Goal: Task Accomplishment & Management: Manage account settings

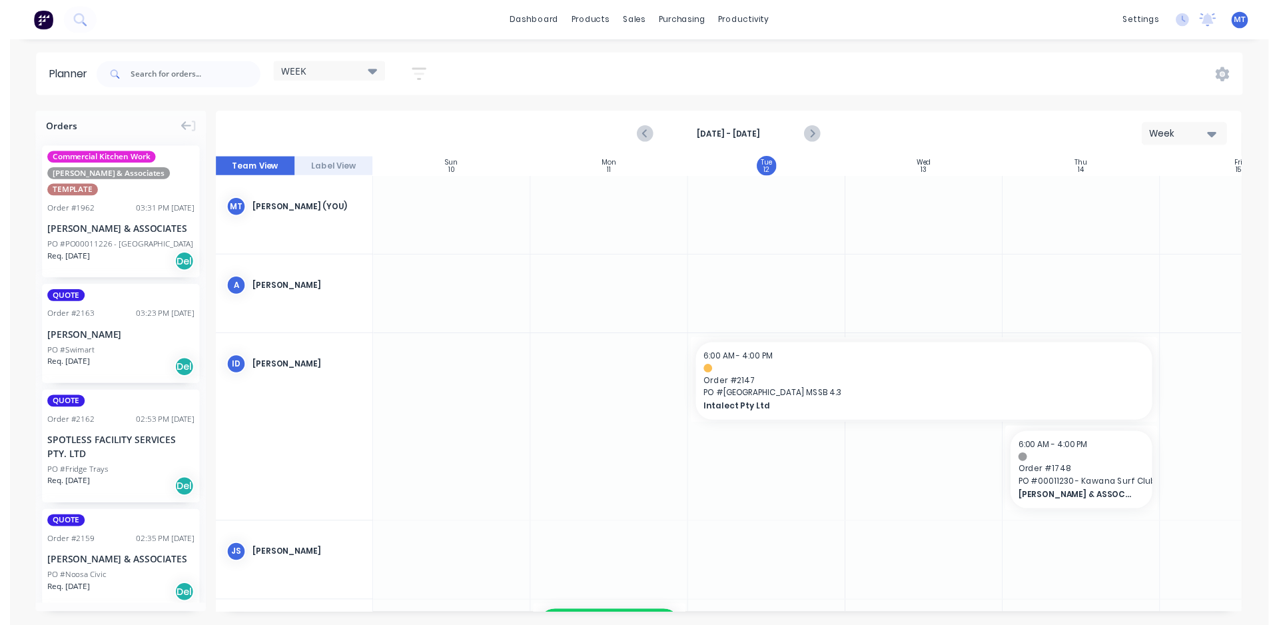
scroll to position [0, 1]
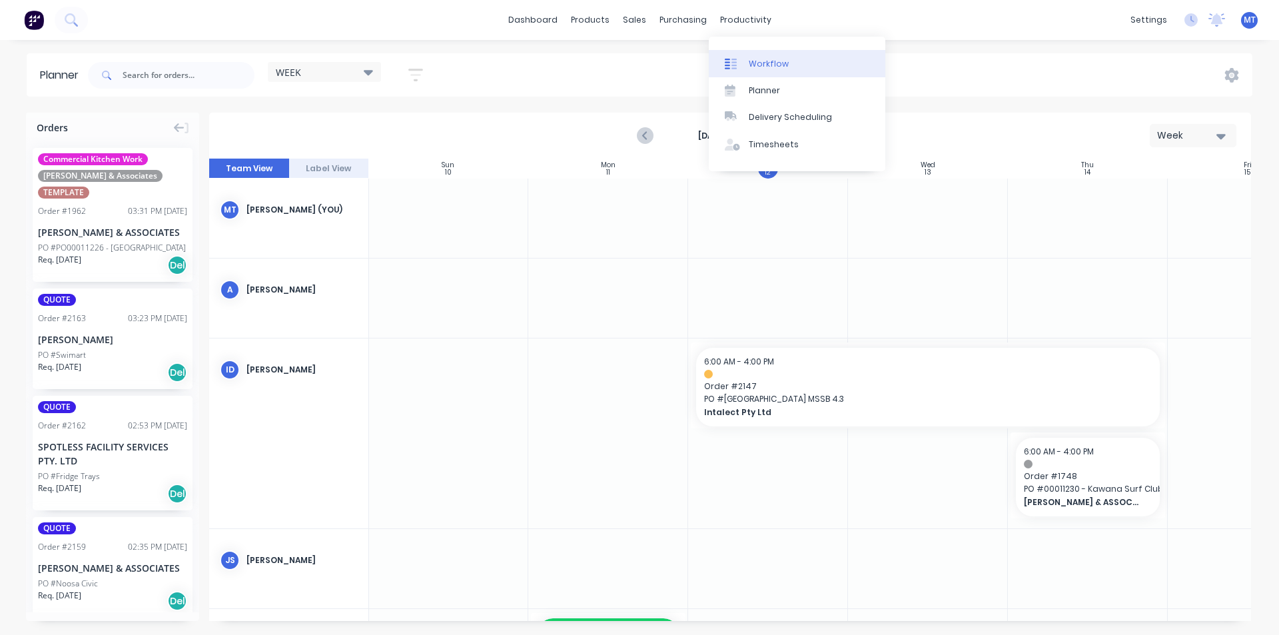
click at [780, 69] on div "Workflow" at bounding box center [769, 64] width 40 height 12
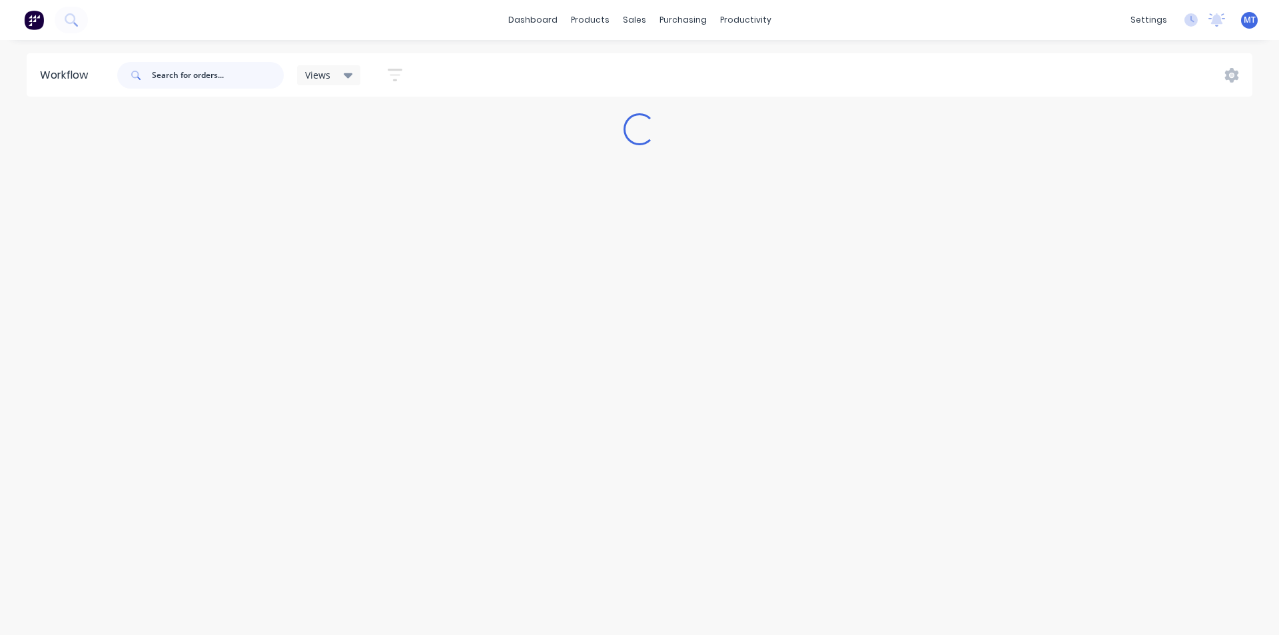
click at [227, 77] on input "text" at bounding box center [218, 75] width 132 height 27
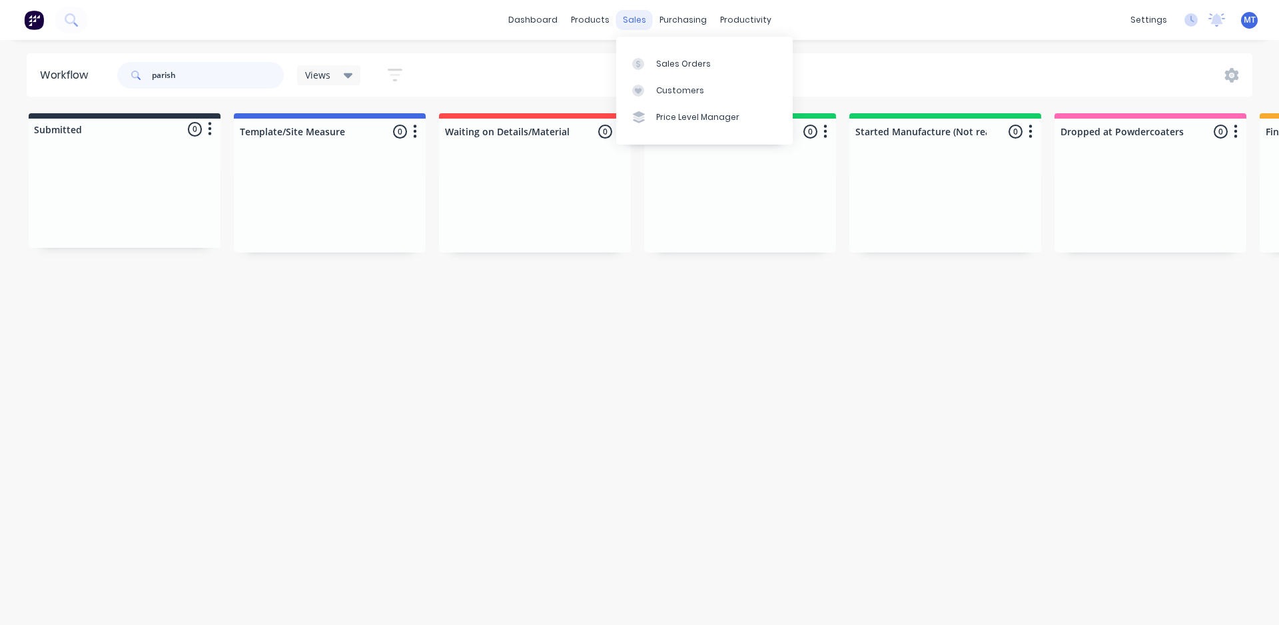
type input "parish"
click at [644, 20] on div "sales" at bounding box center [634, 20] width 37 height 20
click at [686, 67] on div "Sales Orders" at bounding box center [683, 64] width 55 height 12
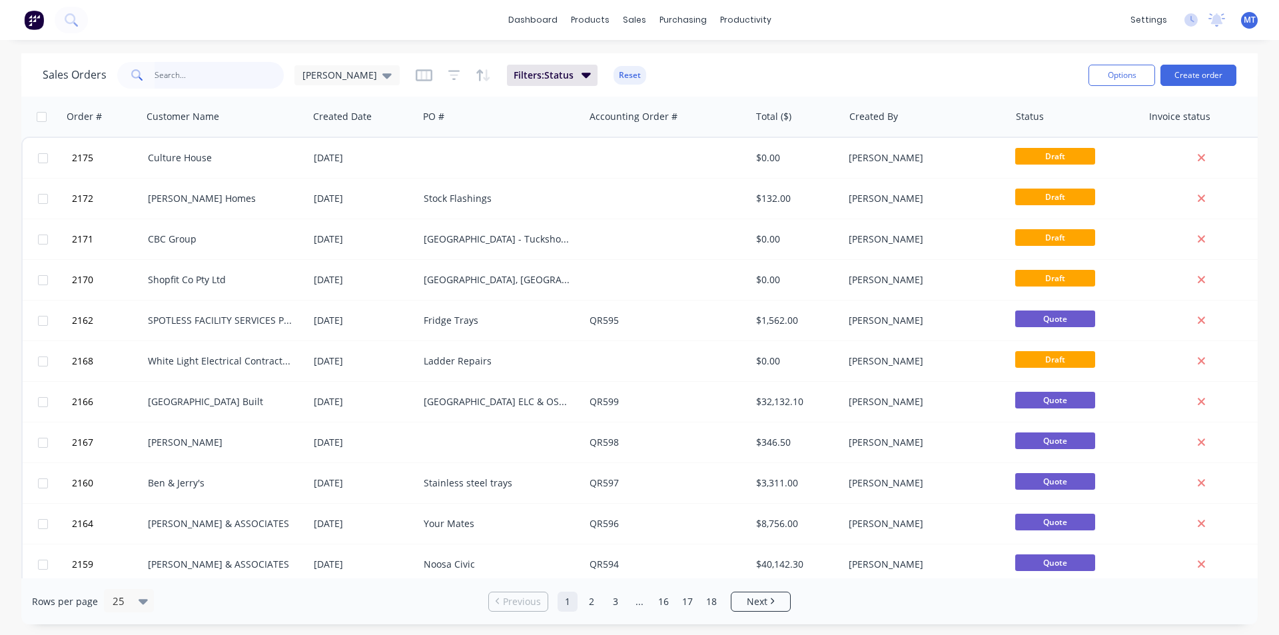
click at [230, 78] on input "text" at bounding box center [220, 75] width 130 height 27
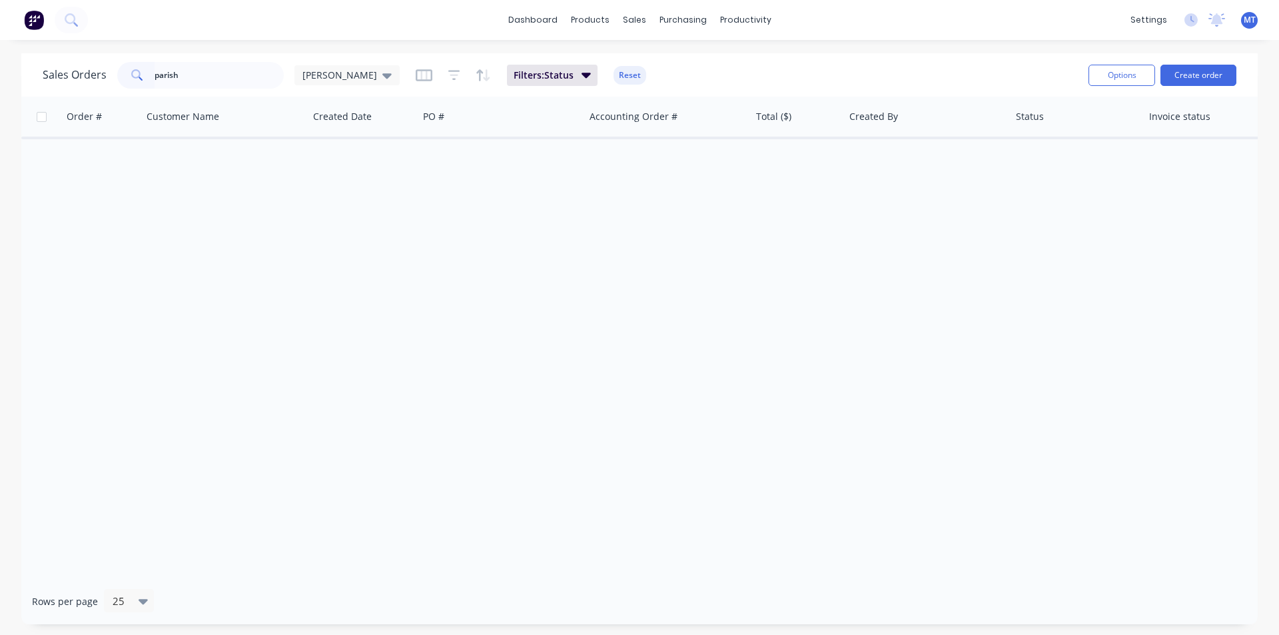
click at [267, 145] on div "Order # Customer Name Created Date PO # Accounting Order # Total ($) Created By…" at bounding box center [639, 338] width 1237 height 482
click at [205, 75] on input "parish" at bounding box center [220, 75] width 130 height 27
click at [382, 79] on icon at bounding box center [386, 75] width 9 height 15
click at [318, 187] on button "None" at bounding box center [374, 188] width 152 height 15
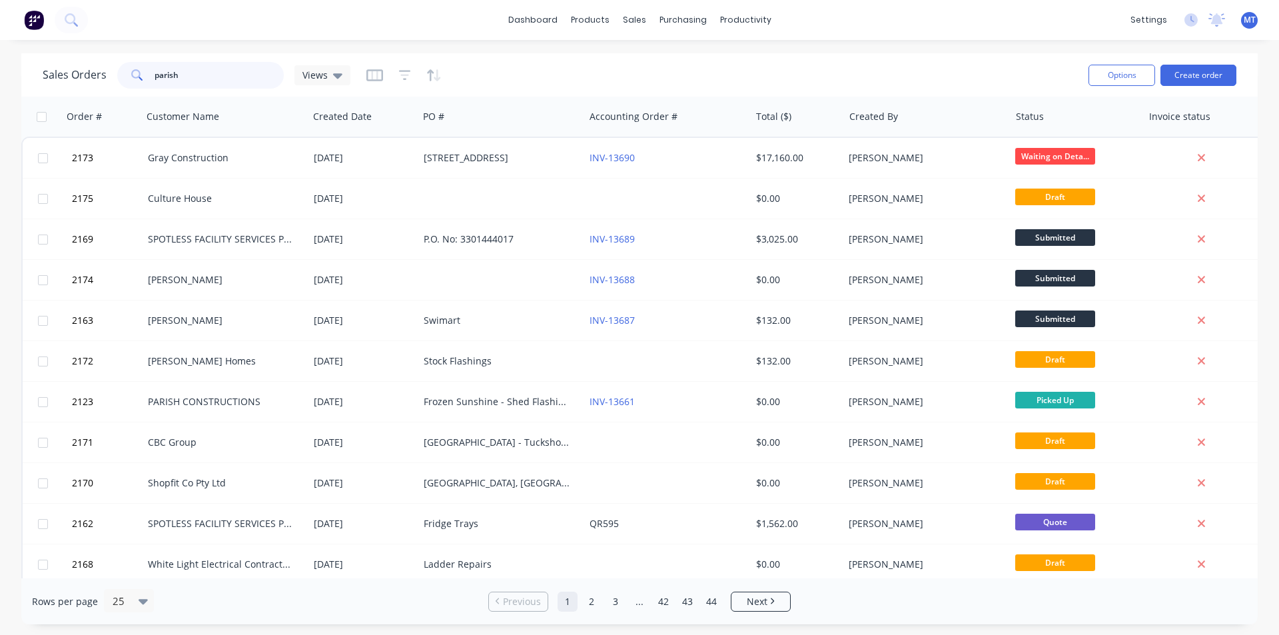
click at [209, 79] on input "parish" at bounding box center [220, 75] width 130 height 27
type input "p"
type input "parish"
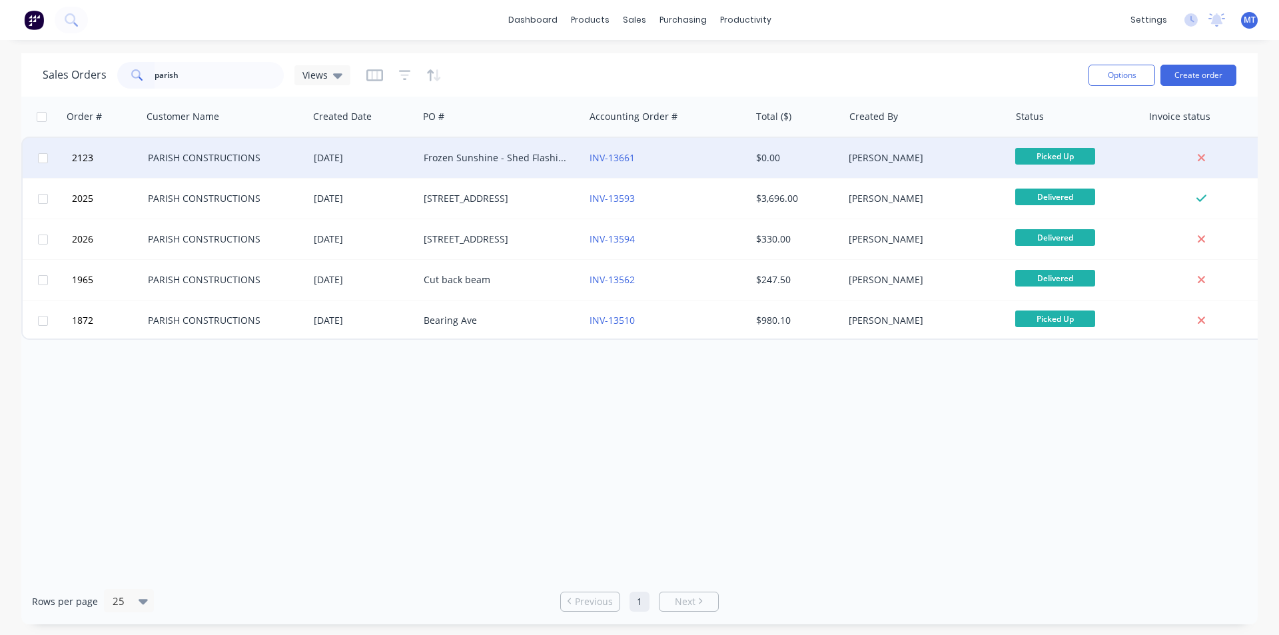
click at [498, 165] on div "Frozen Sunshine - Shed Flashings" at bounding box center [501, 158] width 166 height 40
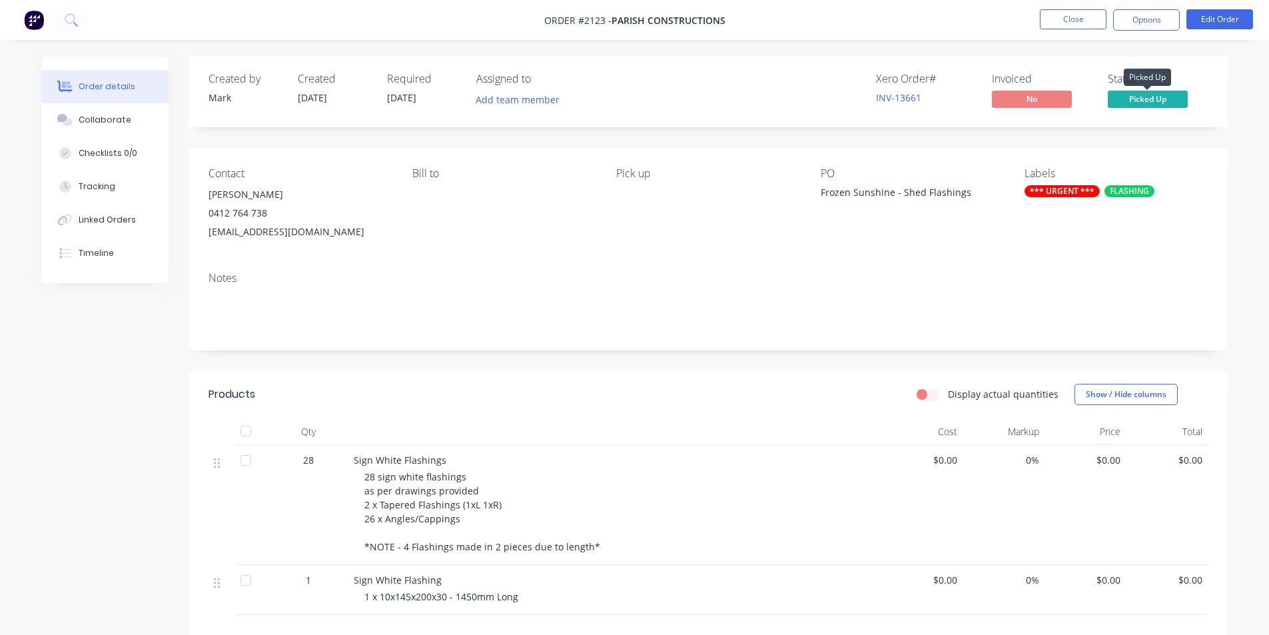
click at [1155, 95] on span "Picked Up" at bounding box center [1148, 99] width 80 height 17
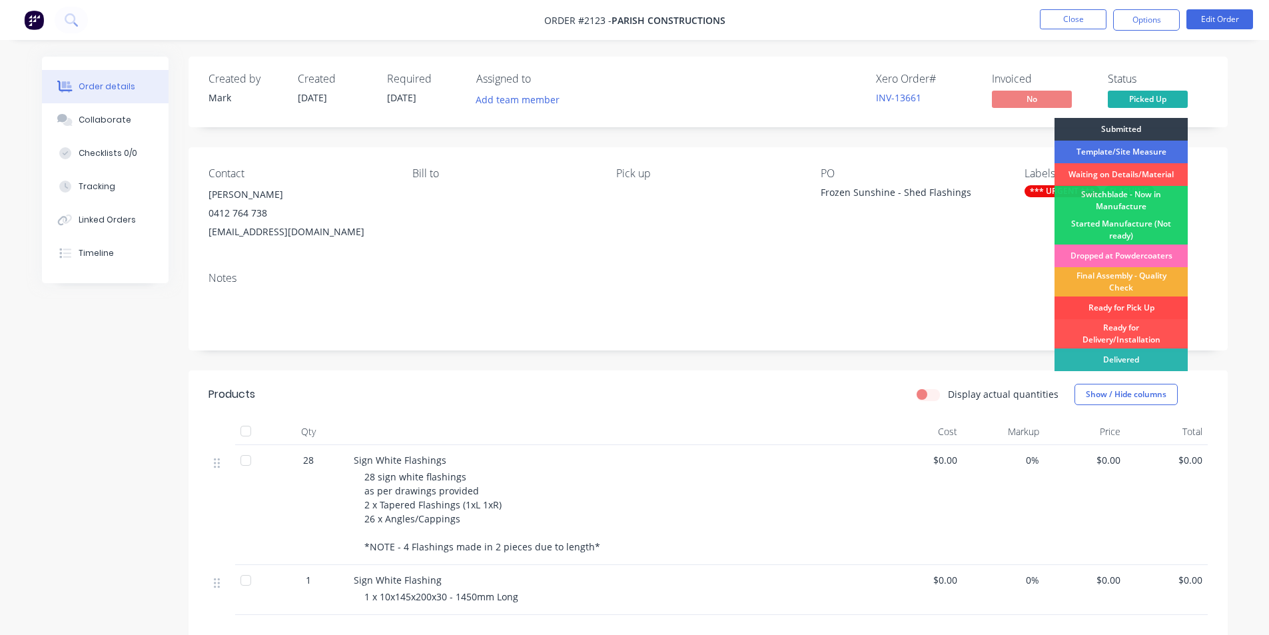
click at [1150, 310] on div "Ready for Pick Up" at bounding box center [1121, 307] width 133 height 23
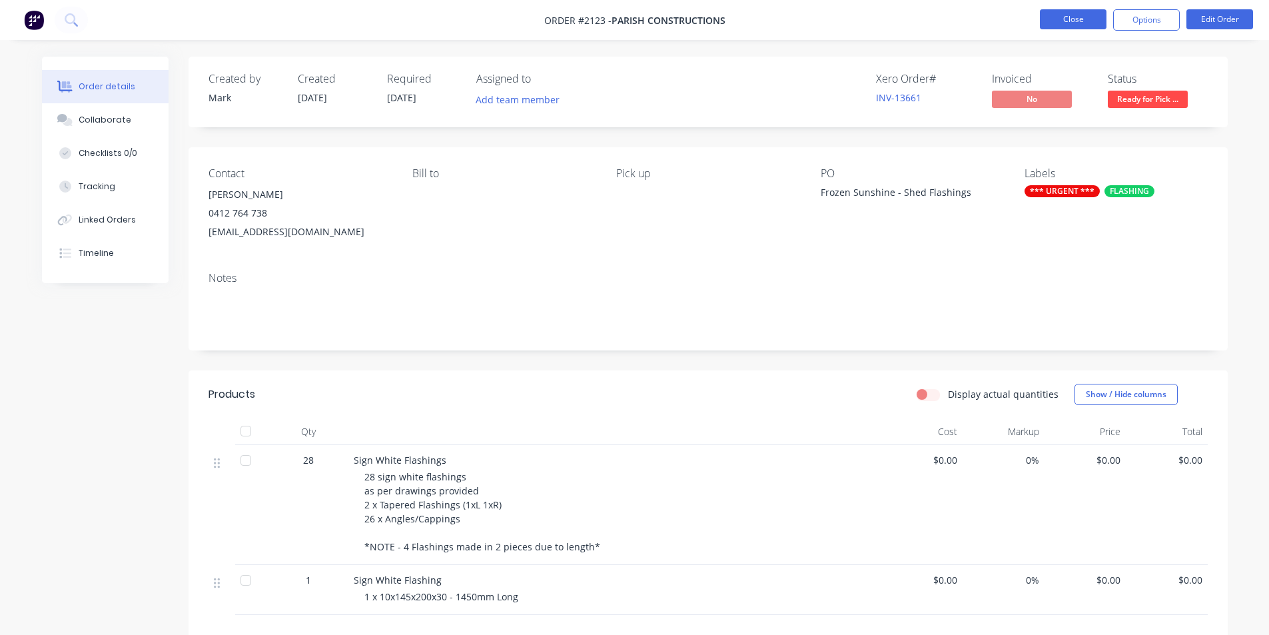
click at [1087, 25] on button "Close" at bounding box center [1073, 19] width 67 height 20
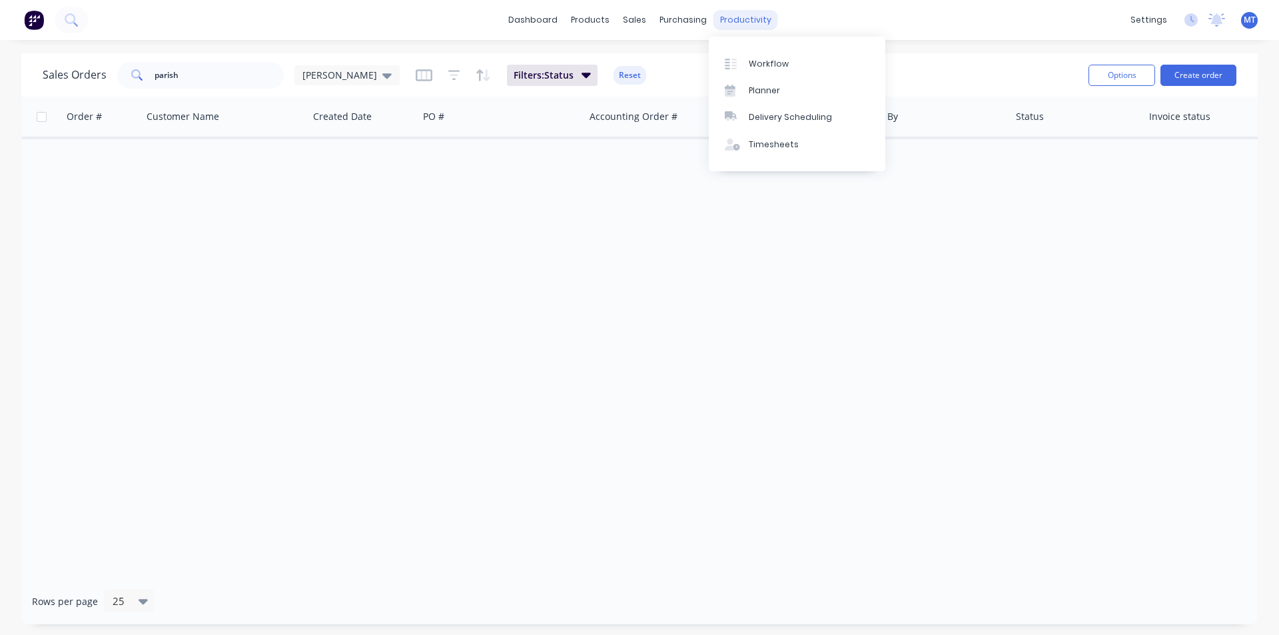
click at [746, 25] on div "productivity" at bounding box center [746, 20] width 65 height 20
click at [772, 88] on div "Planner" at bounding box center [764, 91] width 31 height 12
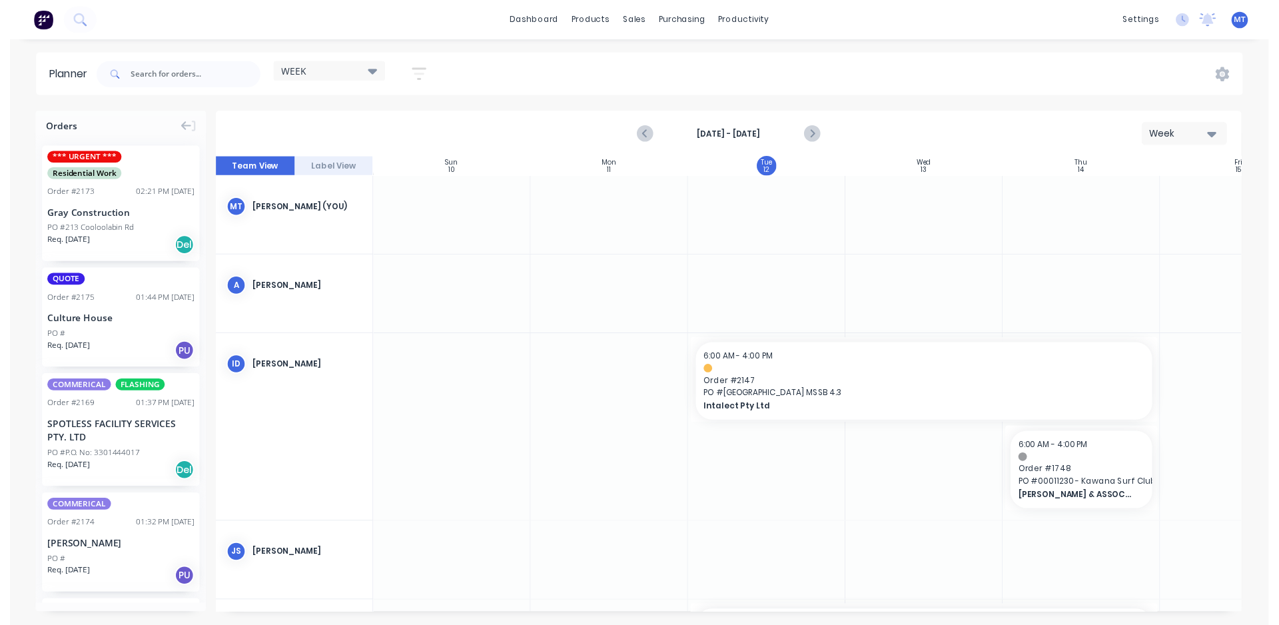
scroll to position [0, 1]
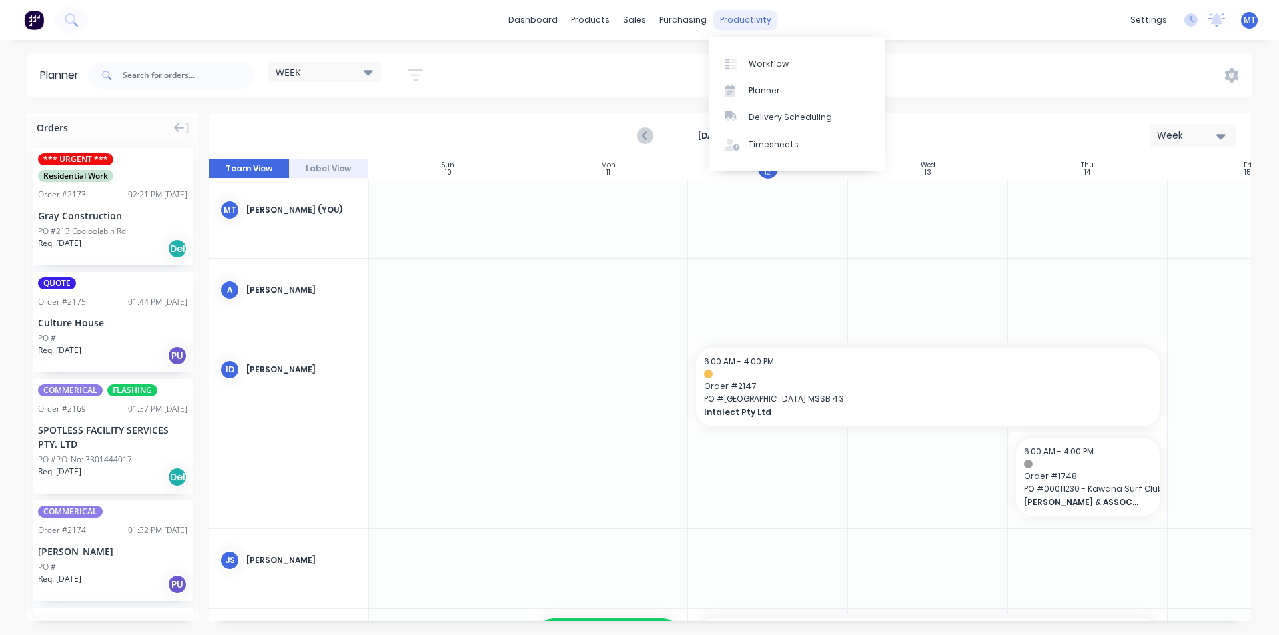
click at [739, 24] on div "productivity" at bounding box center [746, 20] width 65 height 20
click at [764, 66] on div "Workflow" at bounding box center [769, 64] width 40 height 12
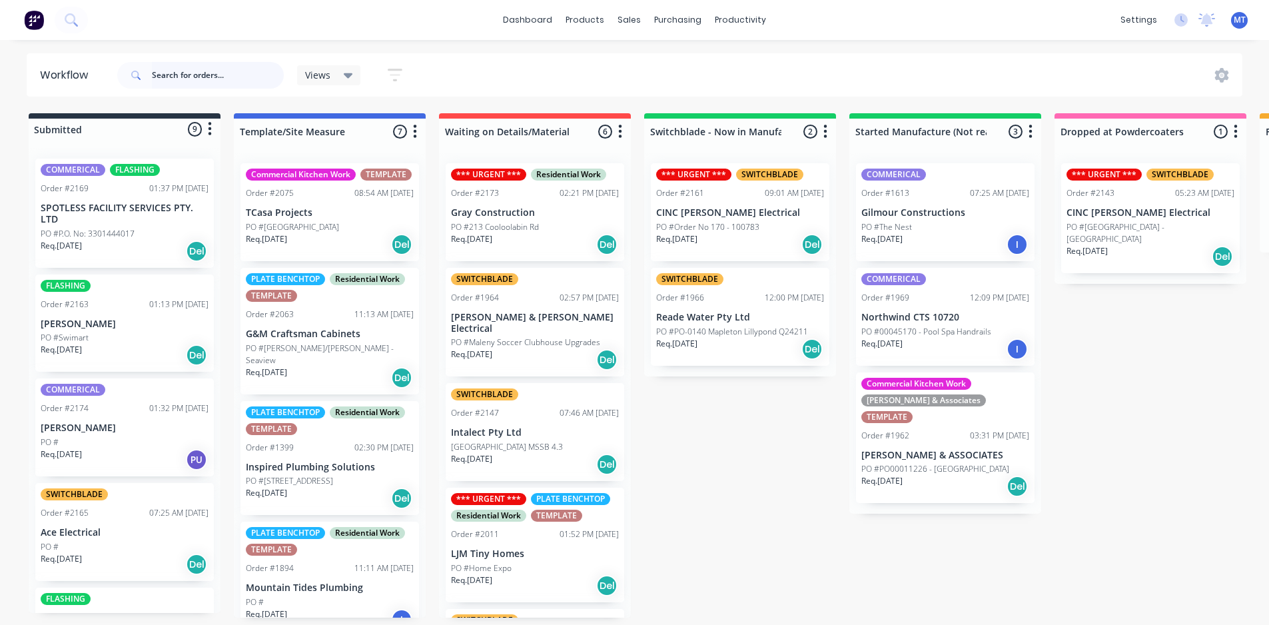
click at [251, 81] on input "text" at bounding box center [218, 75] width 132 height 27
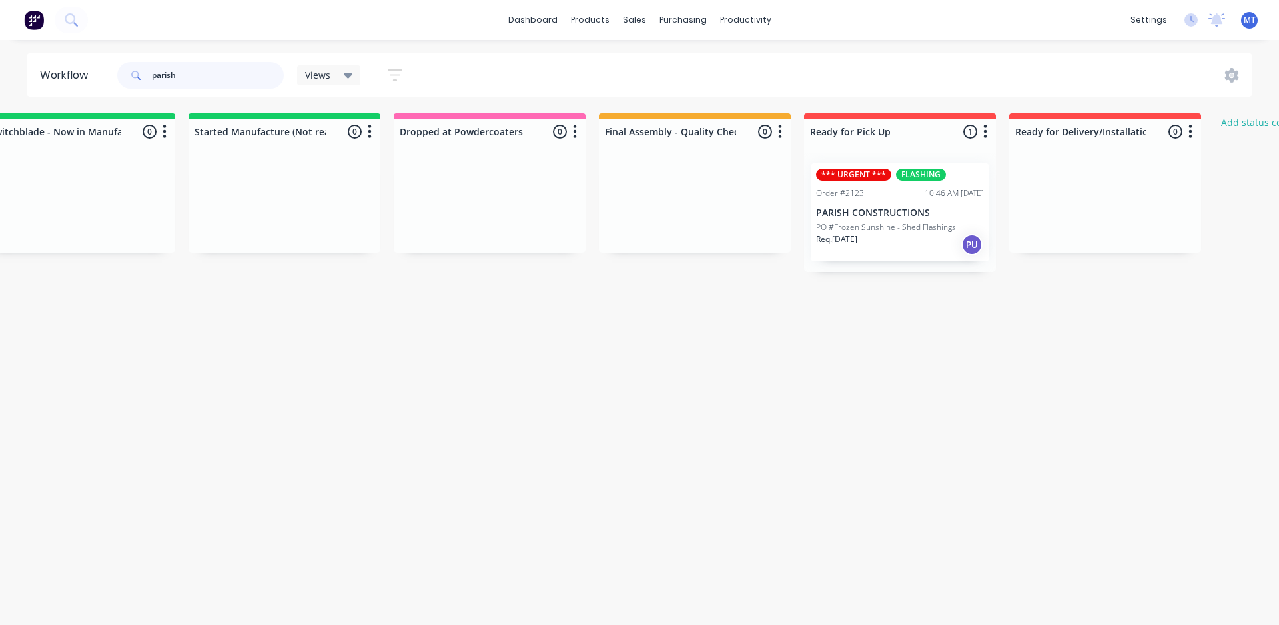
scroll to position [0, 678]
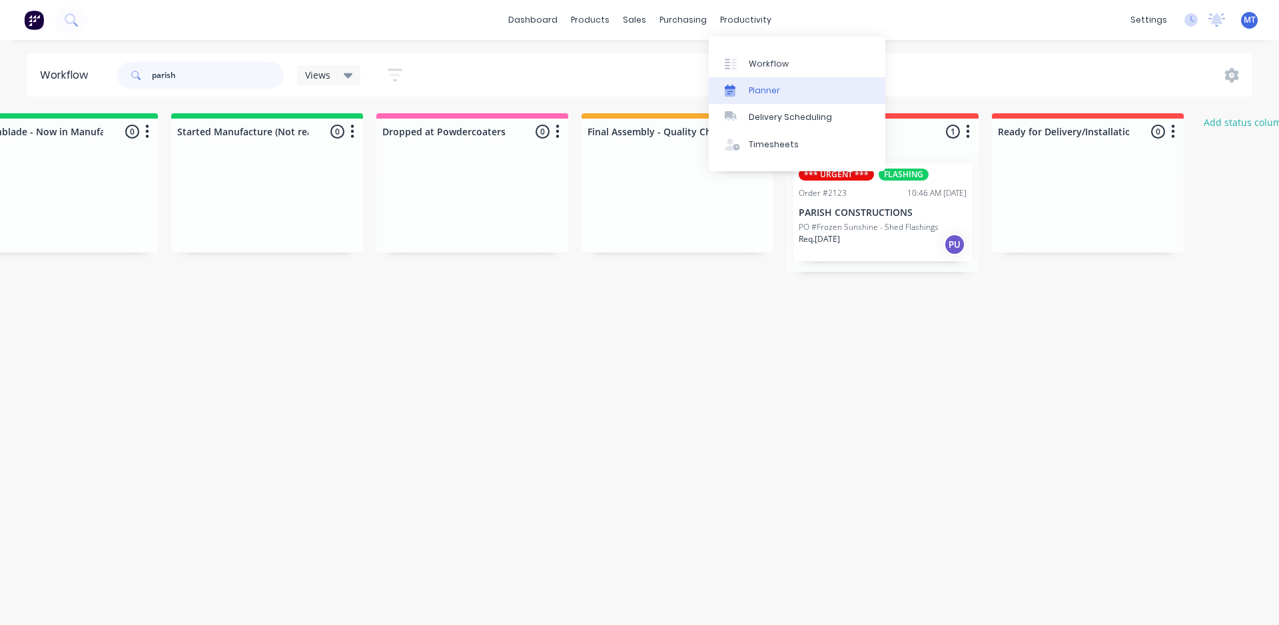
type input "parish"
click at [777, 89] on div "Planner" at bounding box center [764, 91] width 31 height 12
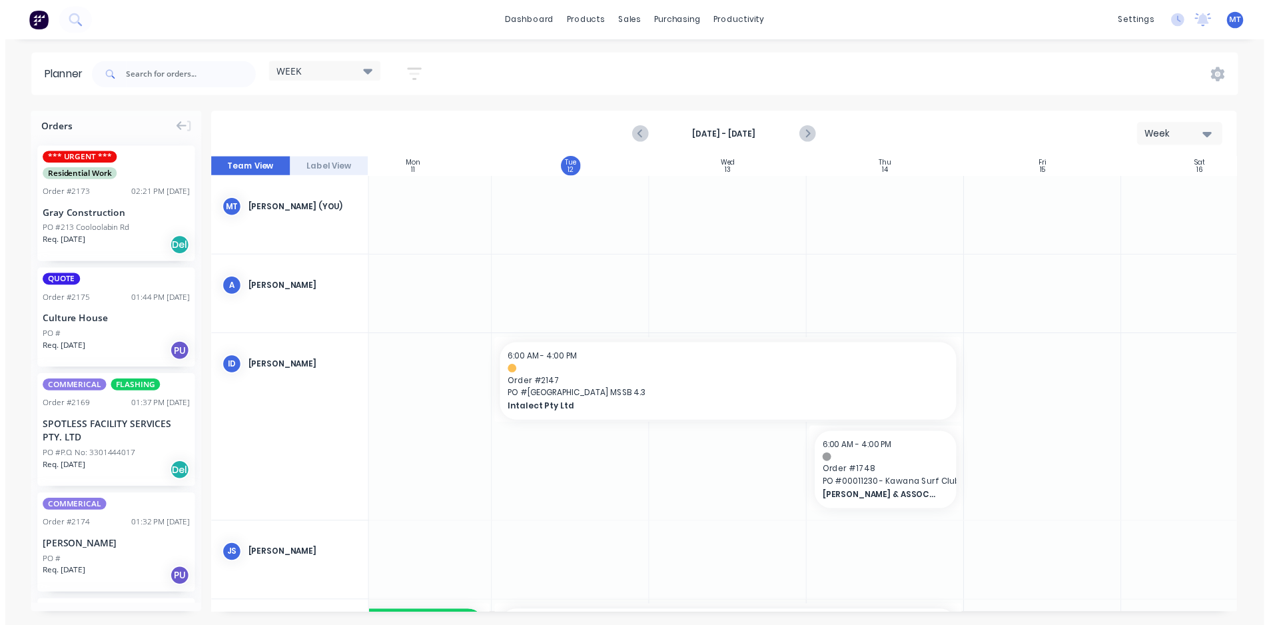
scroll to position [0, 243]
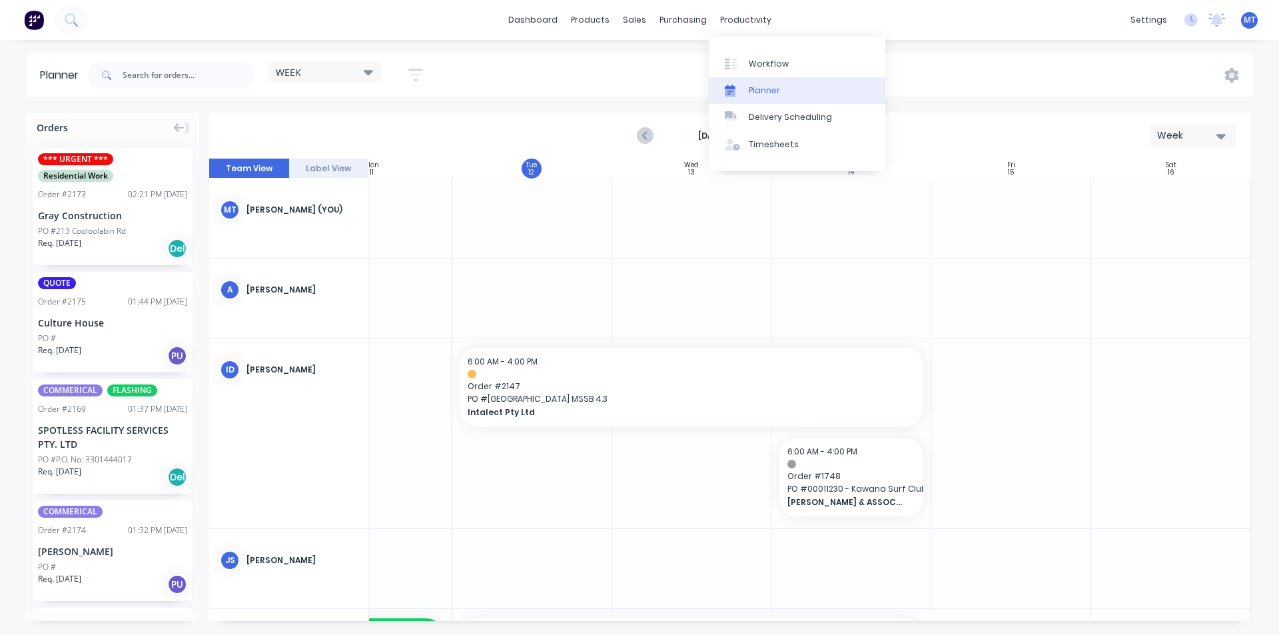
click at [770, 91] on div "Planner" at bounding box center [764, 91] width 31 height 12
click at [762, 59] on div "Workflow" at bounding box center [769, 64] width 40 height 12
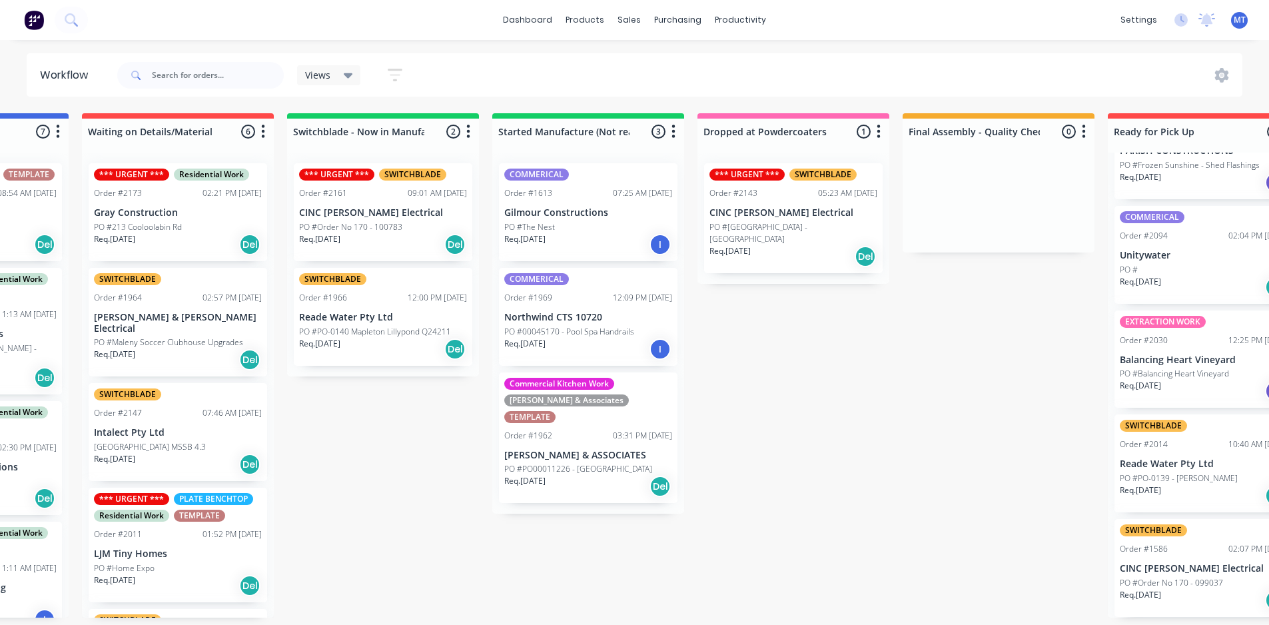
scroll to position [3, 328]
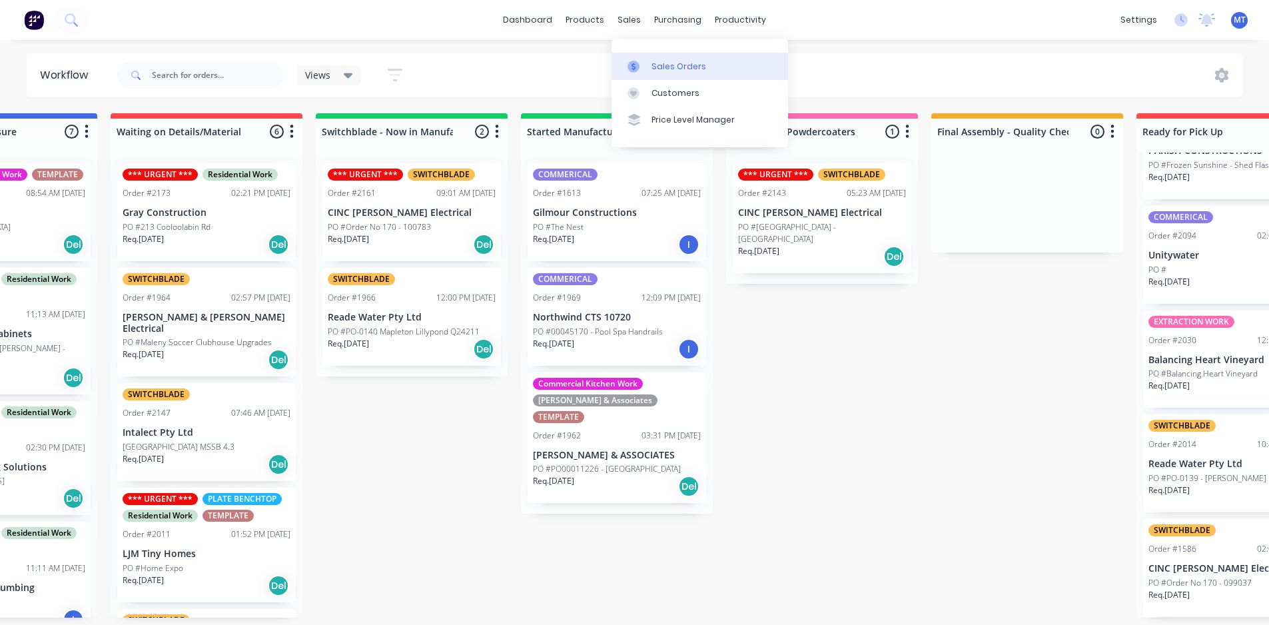
click at [671, 61] on div "Sales Orders" at bounding box center [679, 67] width 55 height 12
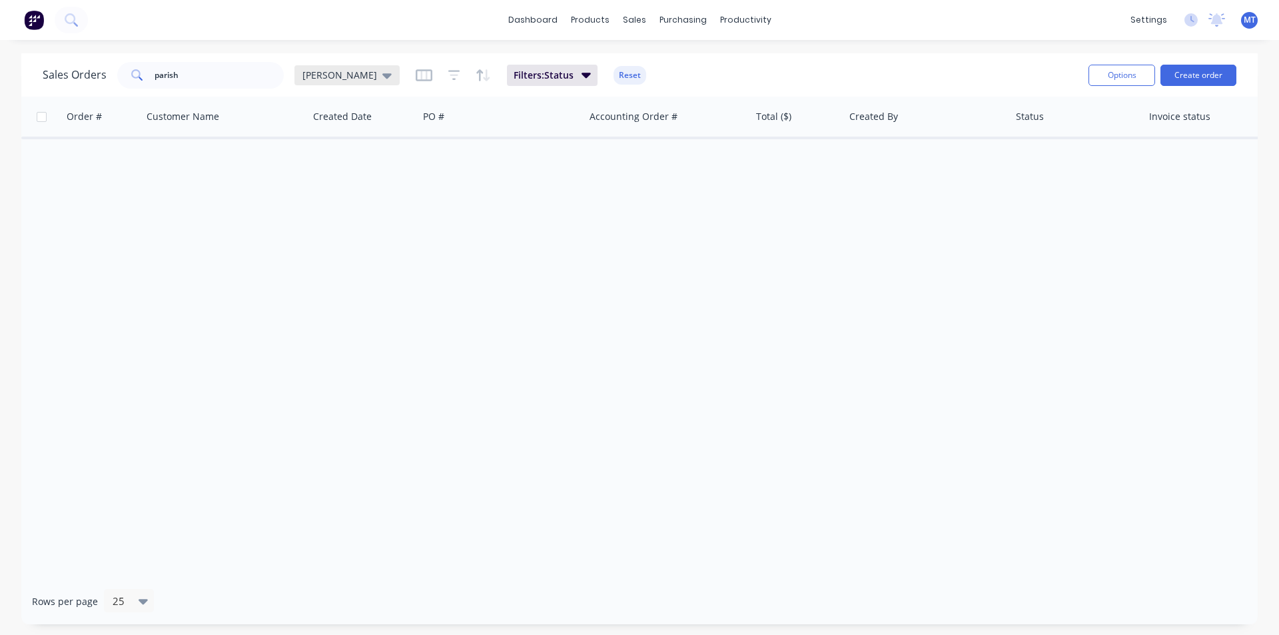
click at [328, 77] on span "[PERSON_NAME]" at bounding box center [339, 75] width 75 height 14
click at [308, 186] on button "None" at bounding box center [374, 188] width 152 height 15
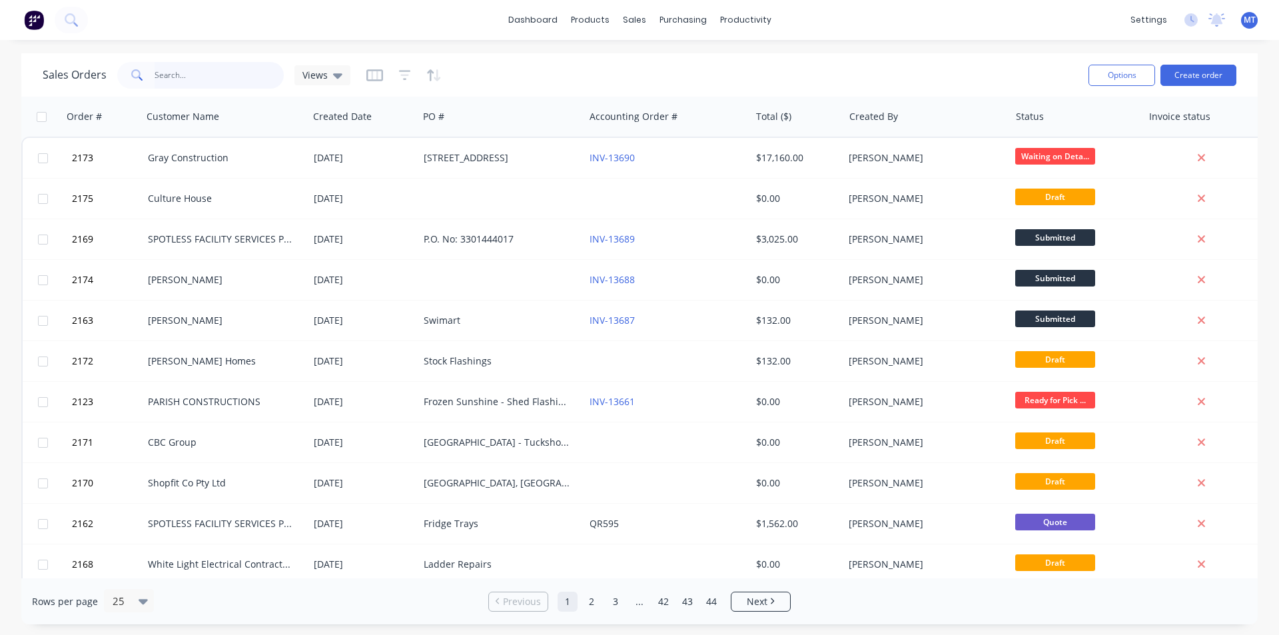
click at [203, 79] on input "parish" at bounding box center [220, 75] width 130 height 27
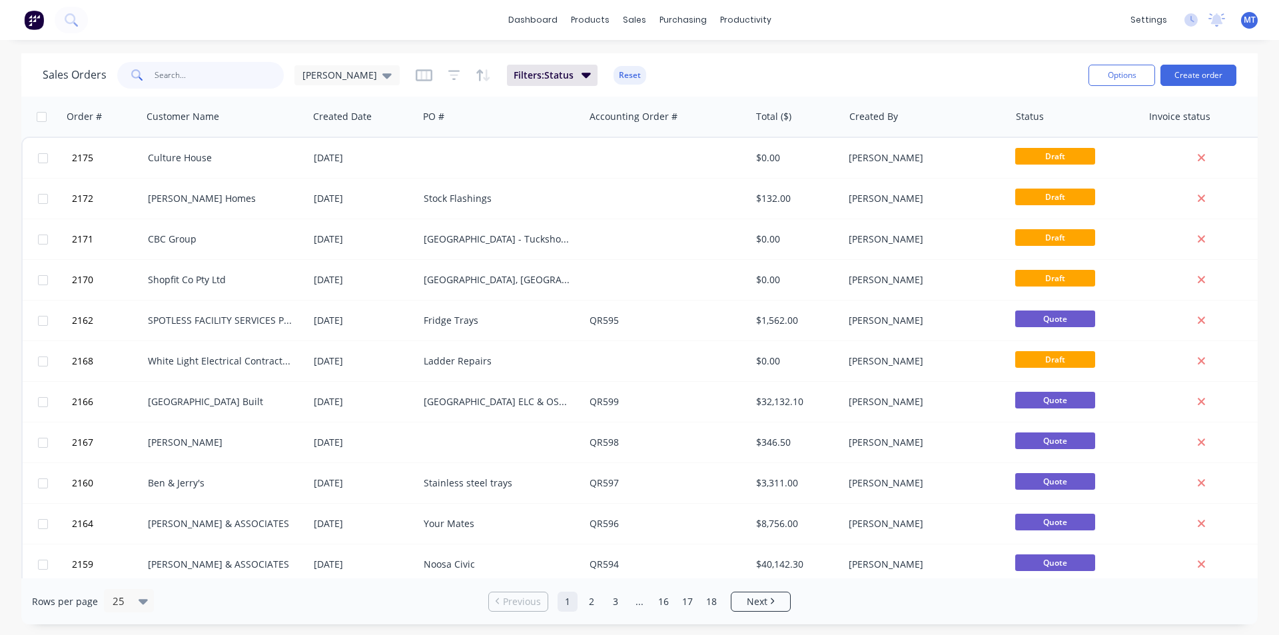
click at [215, 82] on input "text" at bounding box center [220, 75] width 130 height 27
click at [350, 73] on div "[PERSON_NAME]" at bounding box center [346, 75] width 105 height 20
click at [312, 191] on button "None" at bounding box center [374, 188] width 152 height 15
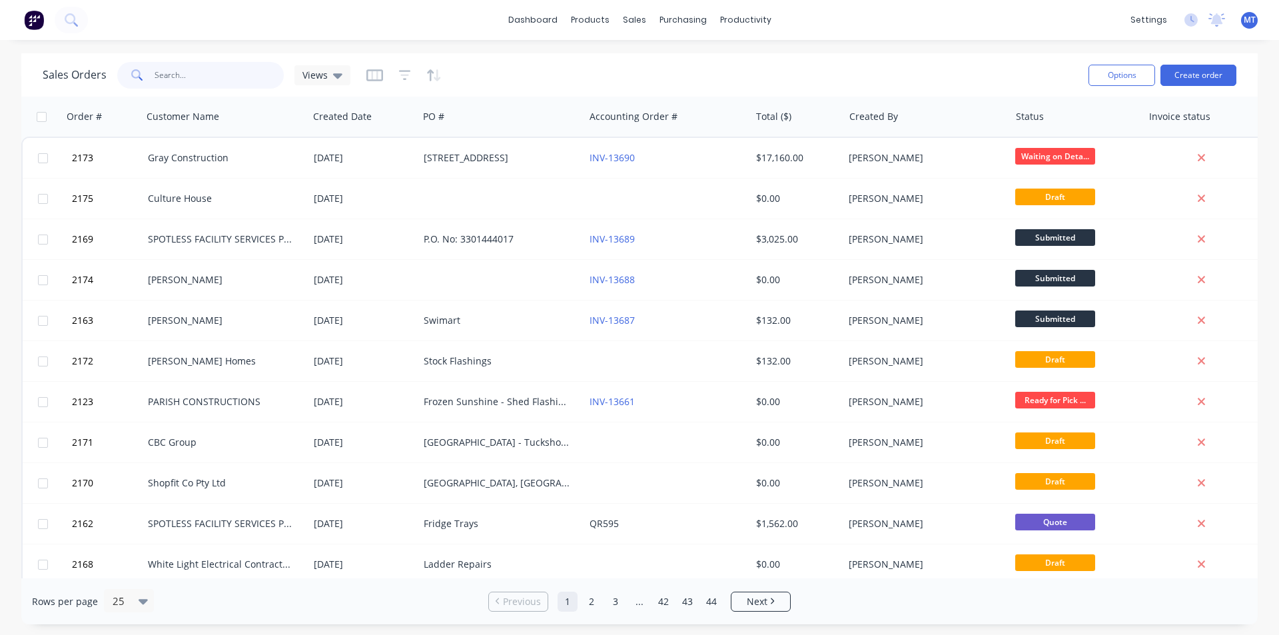
click at [180, 78] on input "text" at bounding box center [220, 75] width 130 height 27
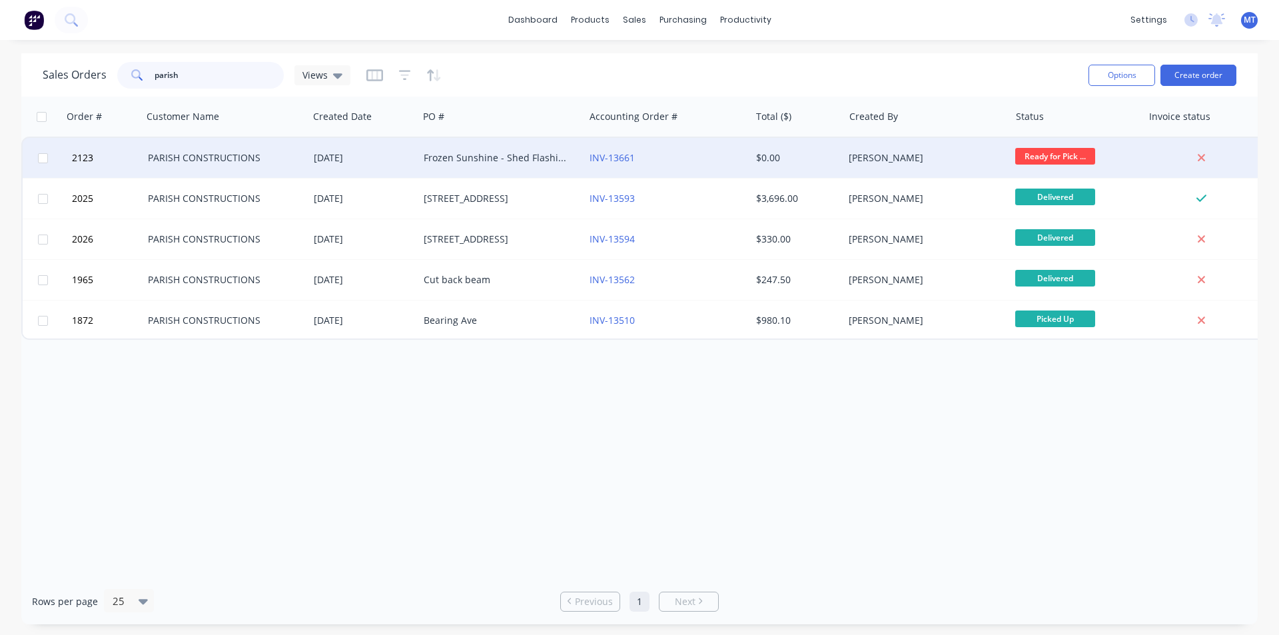
type input "parish"
click at [217, 162] on div "PARISH CONSTRUCTIONS" at bounding box center [222, 157] width 148 height 13
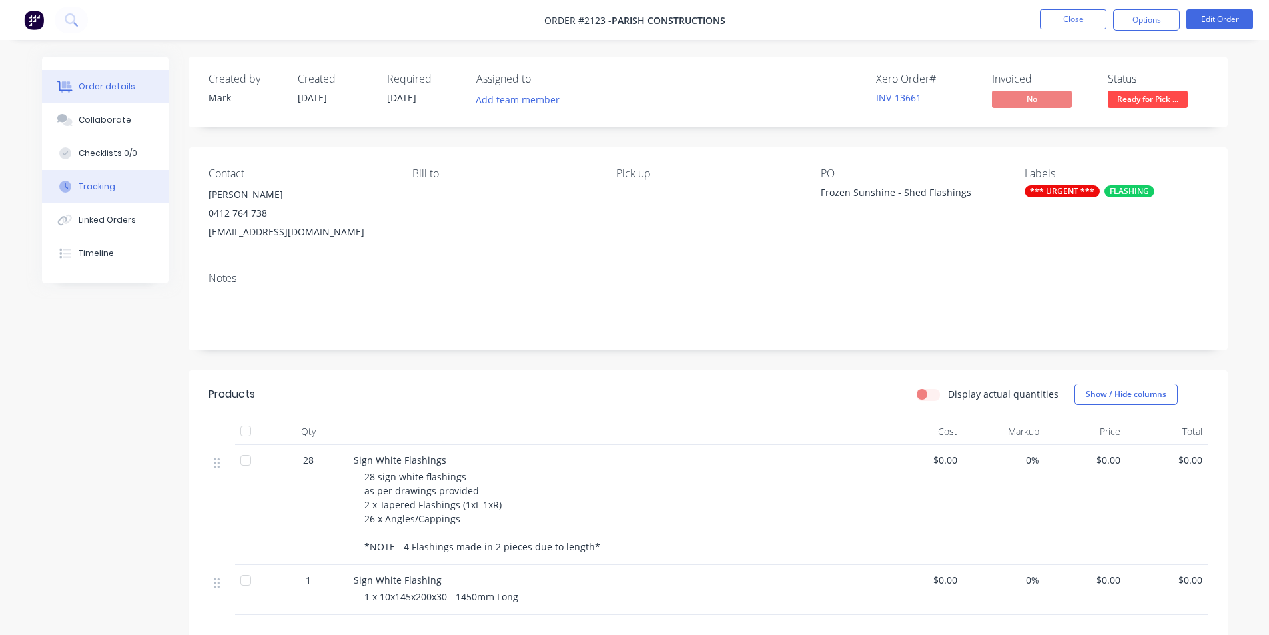
click at [96, 191] on div "Tracking" at bounding box center [97, 187] width 37 height 12
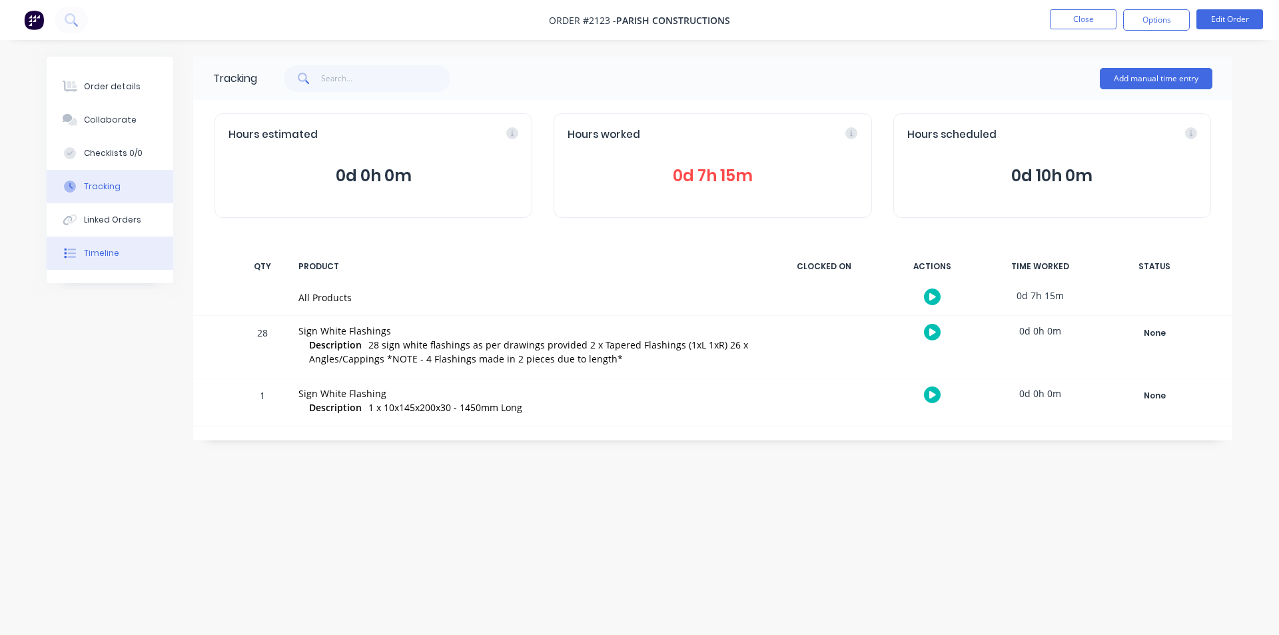
click at [103, 254] on div "Timeline" at bounding box center [101, 253] width 35 height 12
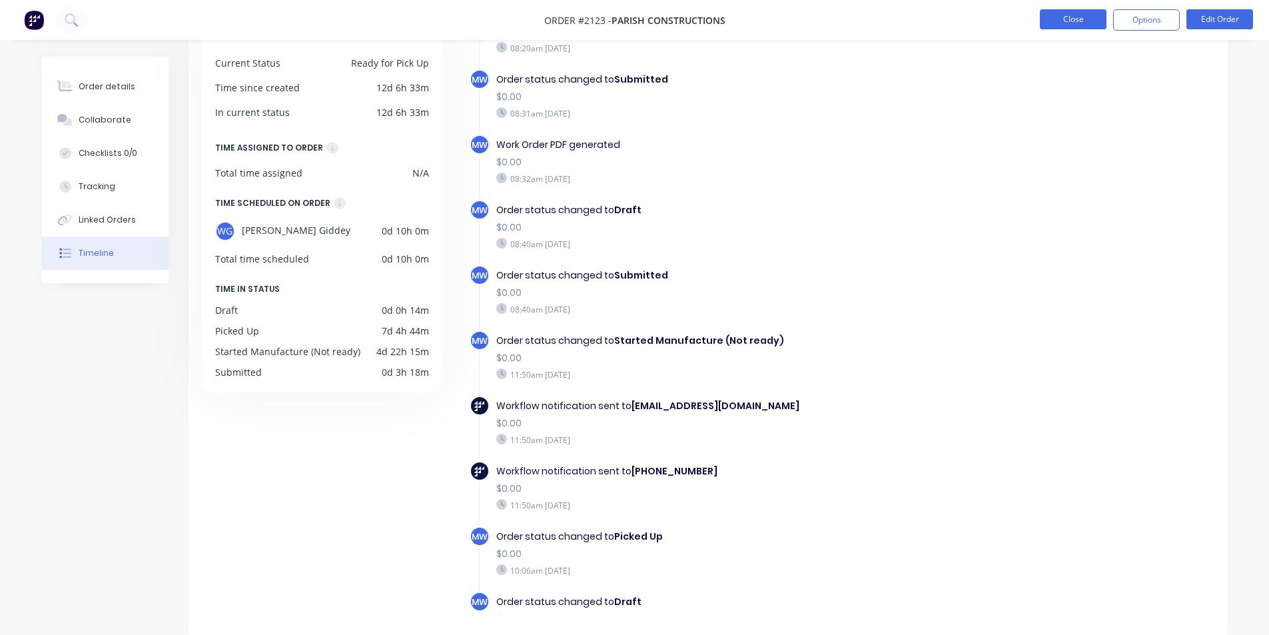
click at [1073, 20] on button "Close" at bounding box center [1073, 19] width 67 height 20
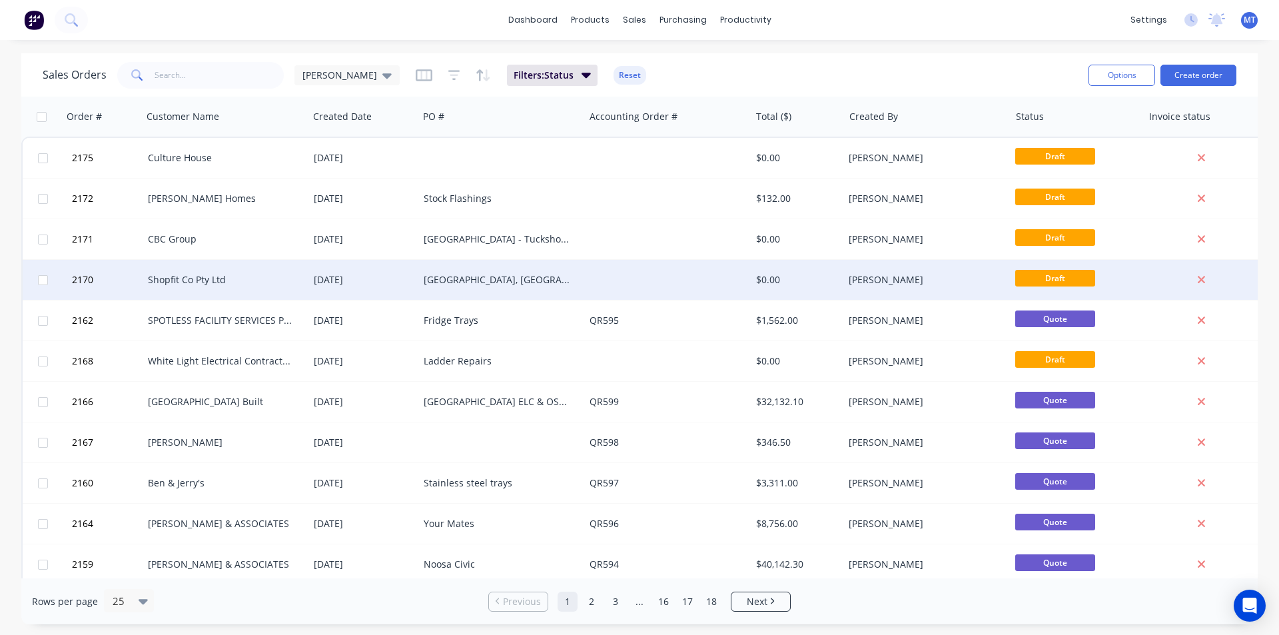
click at [608, 284] on div at bounding box center [667, 280] width 166 height 40
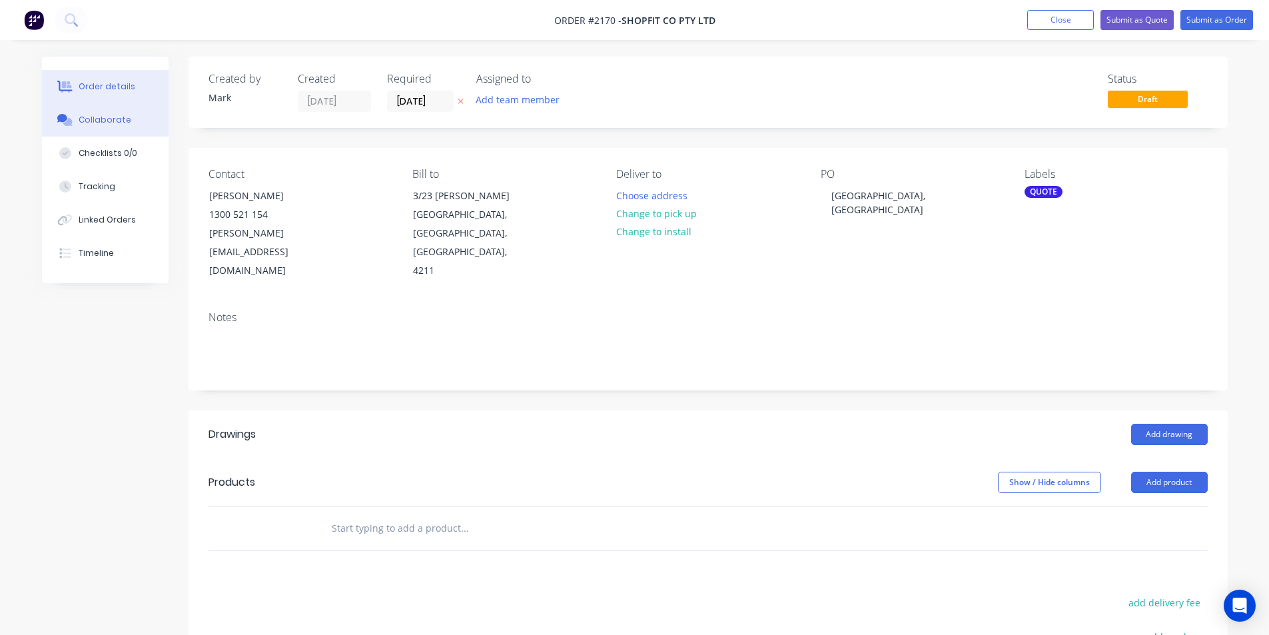
click at [98, 125] on div "Collaborate" at bounding box center [105, 120] width 53 height 12
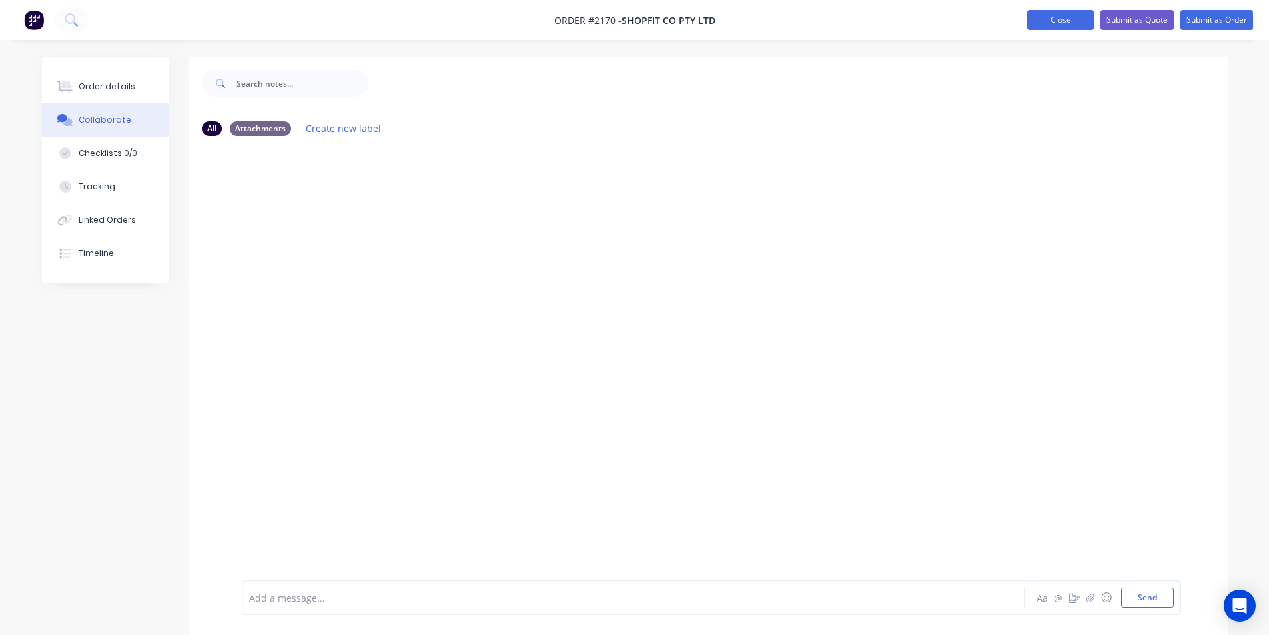
click at [1075, 25] on button "Close" at bounding box center [1060, 20] width 67 height 20
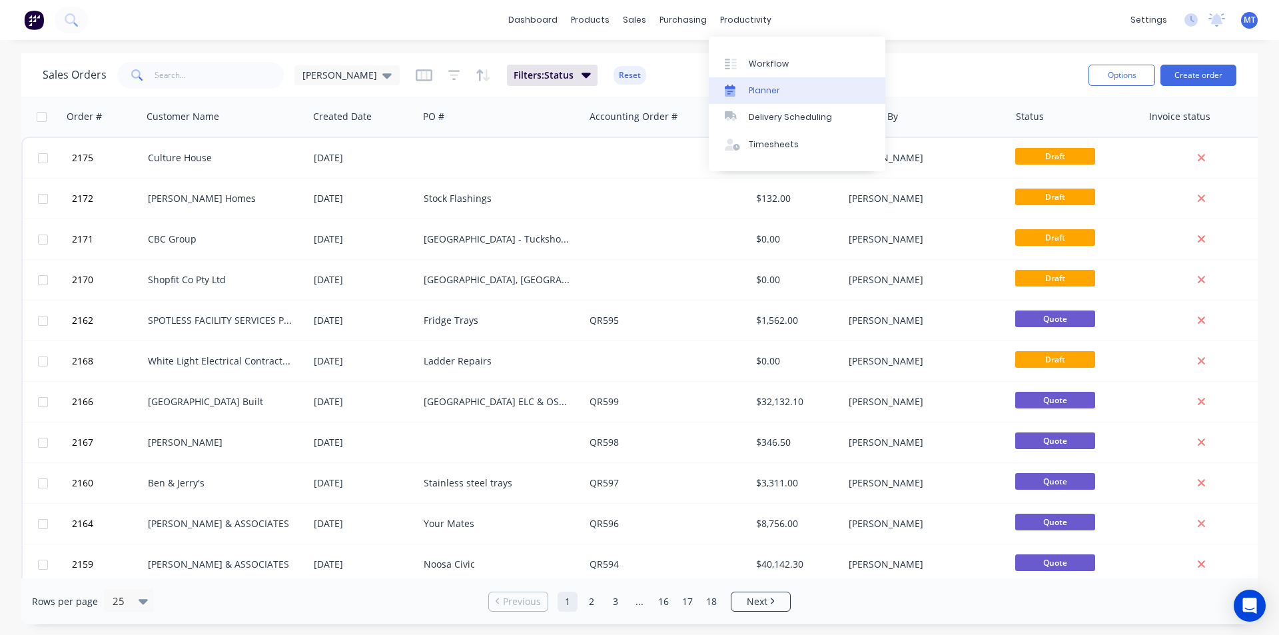
click at [774, 93] on div "Planner" at bounding box center [764, 91] width 31 height 12
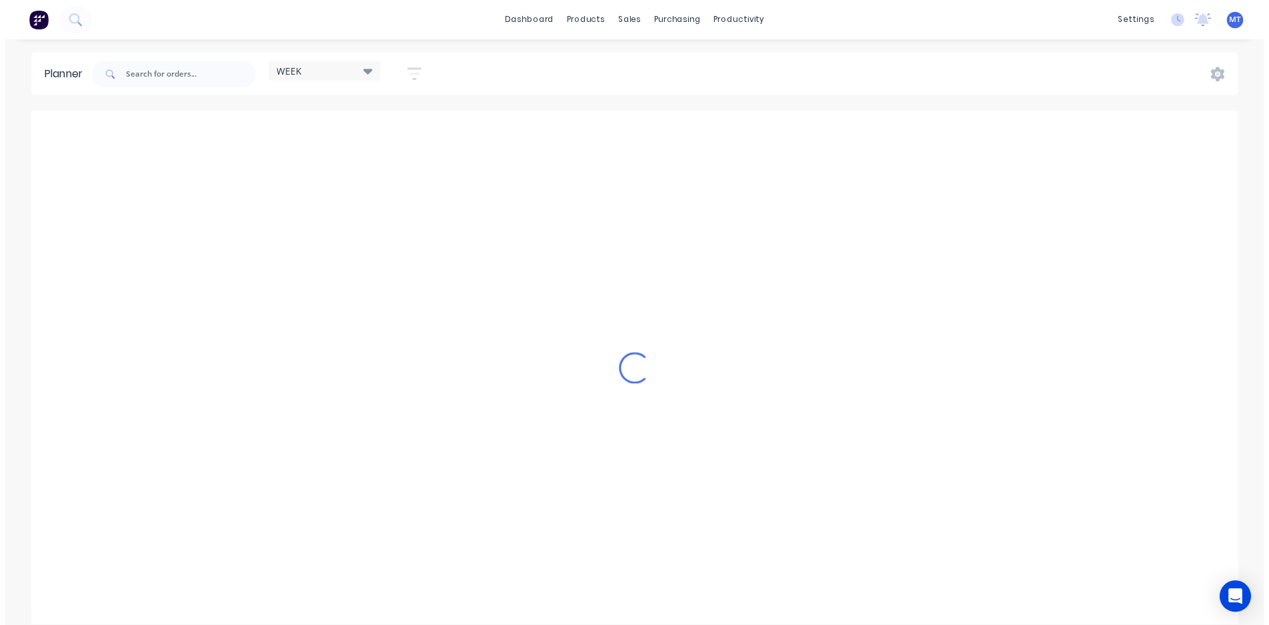
scroll to position [0, 1]
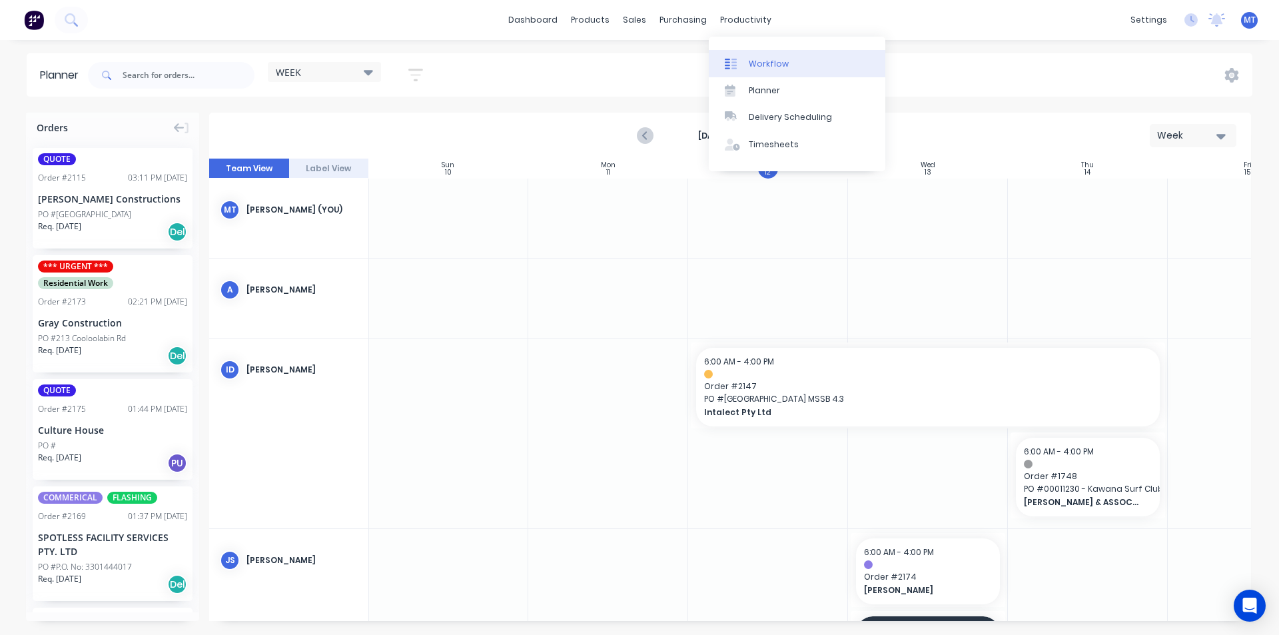
click at [759, 64] on div "Workflow" at bounding box center [769, 64] width 40 height 12
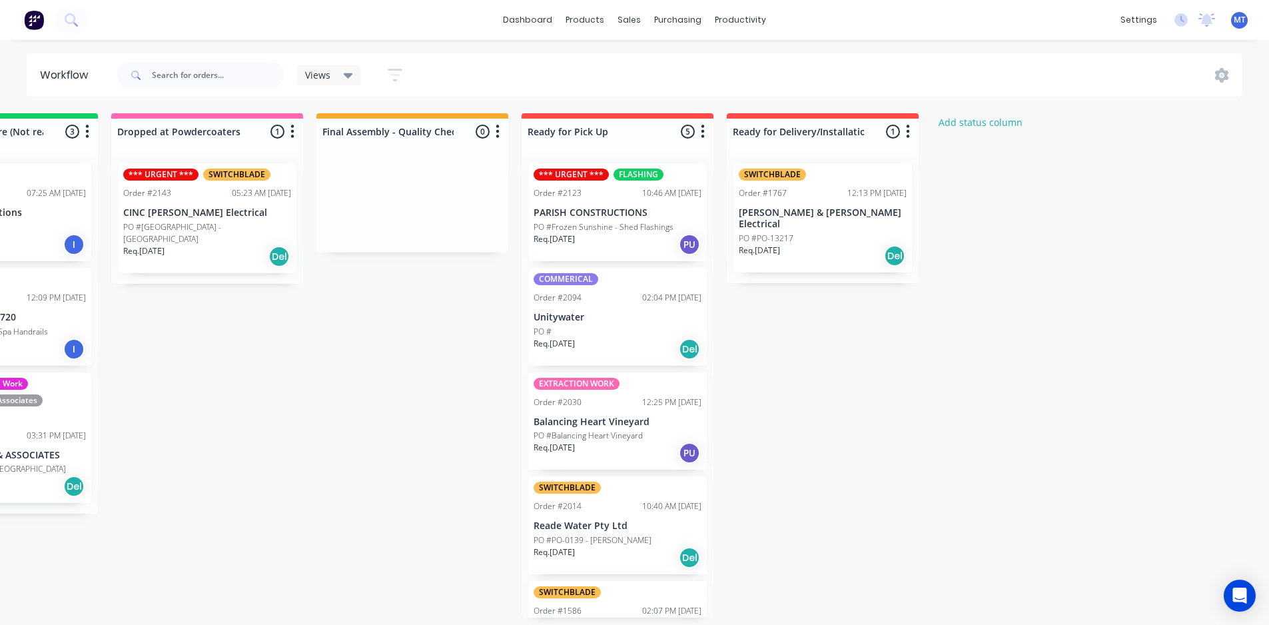
scroll to position [0, 953]
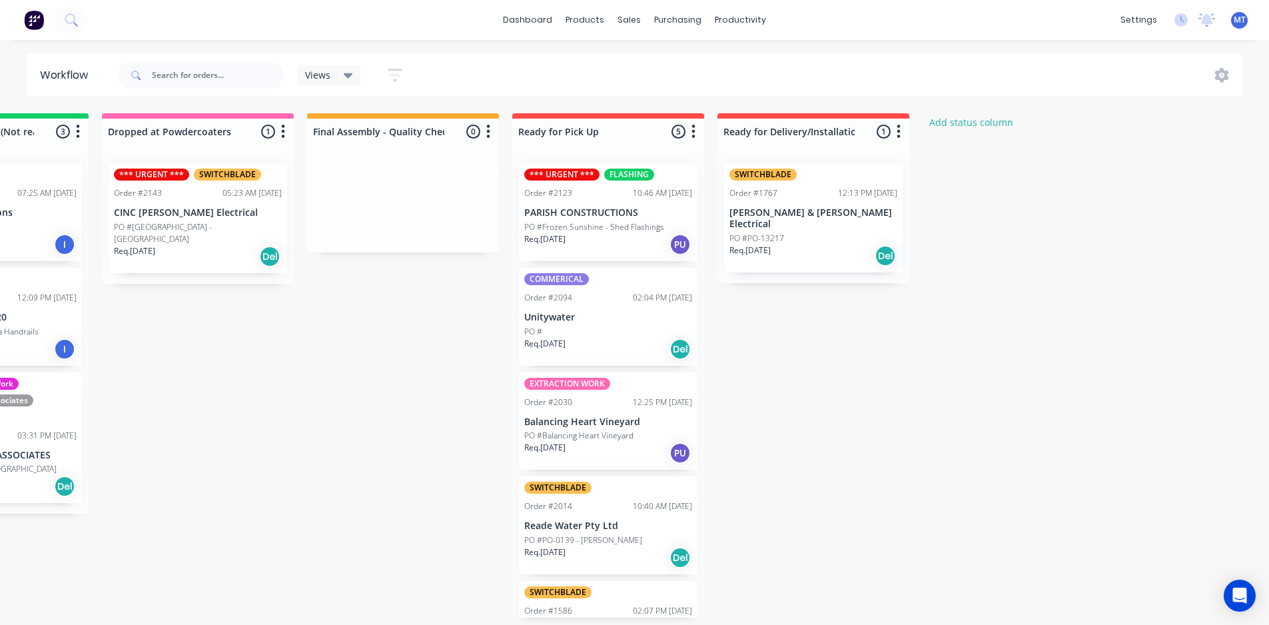
click at [591, 205] on div "*** URGENT *** FLASHING Order #2123 10:46 AM 12/08/25 PARISH CONSTRUCTIONS PO #…" at bounding box center [608, 212] width 179 height 98
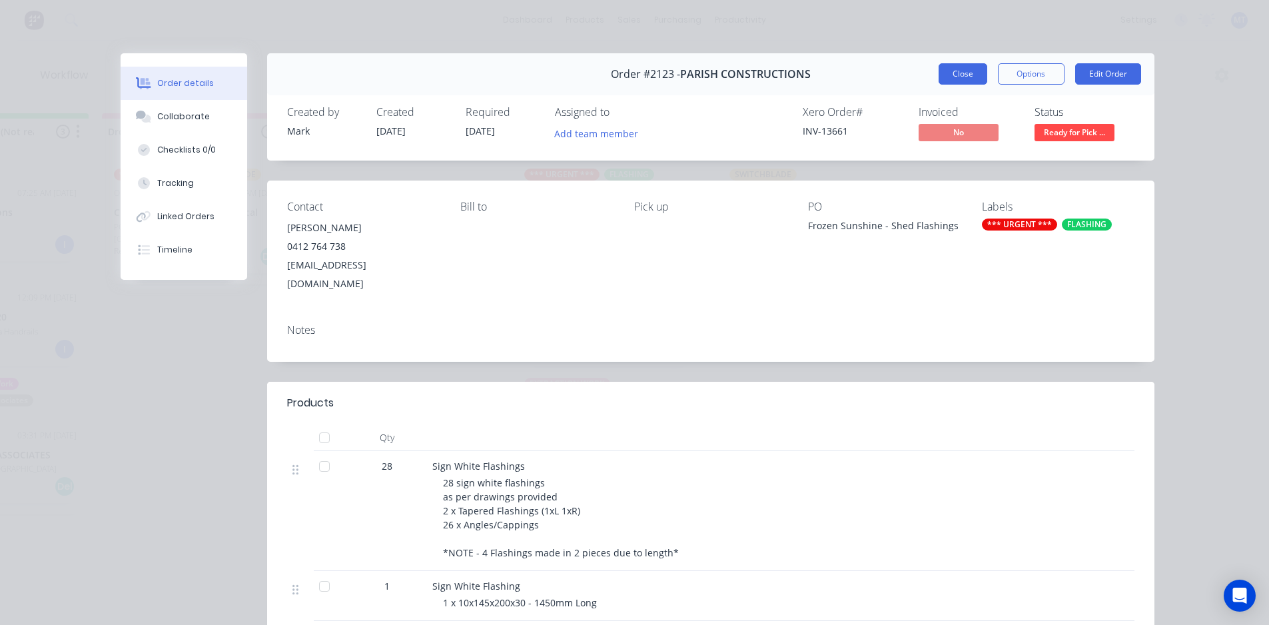
click at [958, 79] on button "Close" at bounding box center [963, 73] width 49 height 21
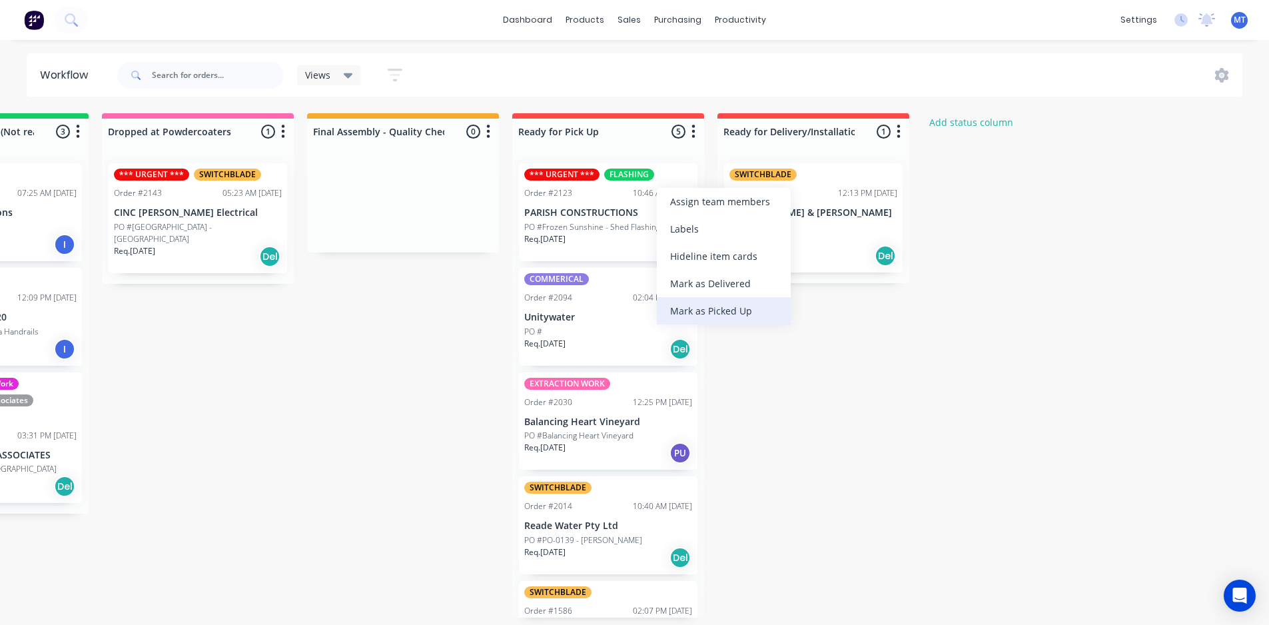
click at [704, 311] on div "Mark as Picked Up" at bounding box center [724, 310] width 134 height 27
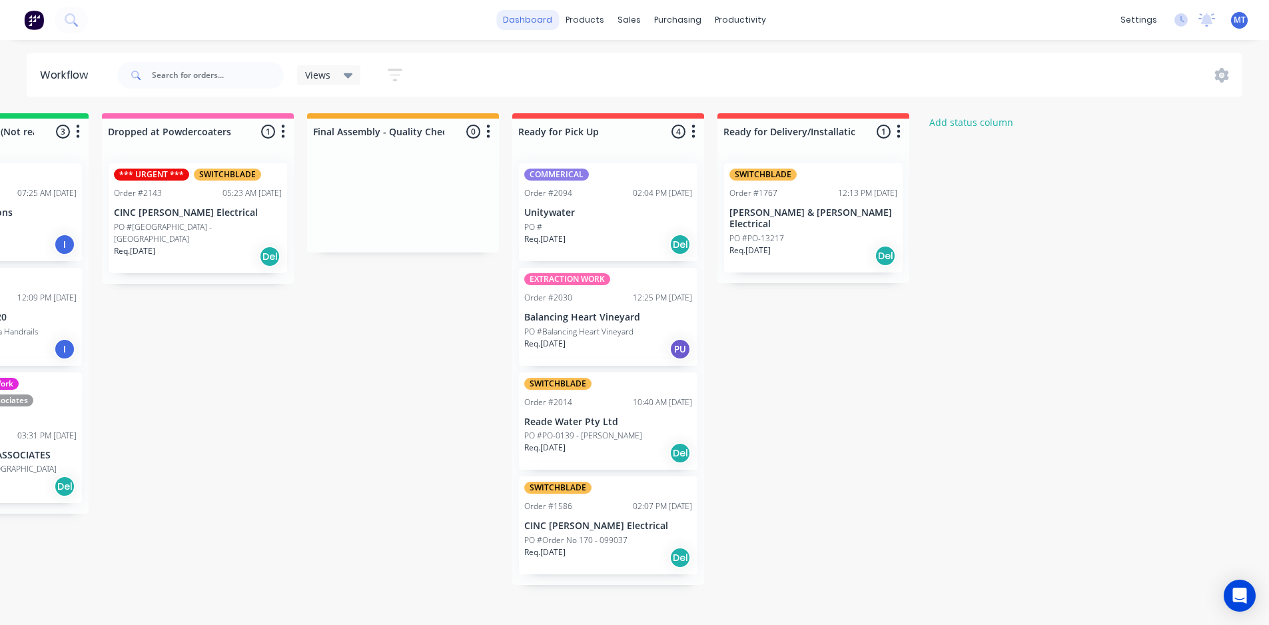
click at [544, 24] on link "dashboard" at bounding box center [527, 20] width 63 height 20
